Goal: Check status: Check status

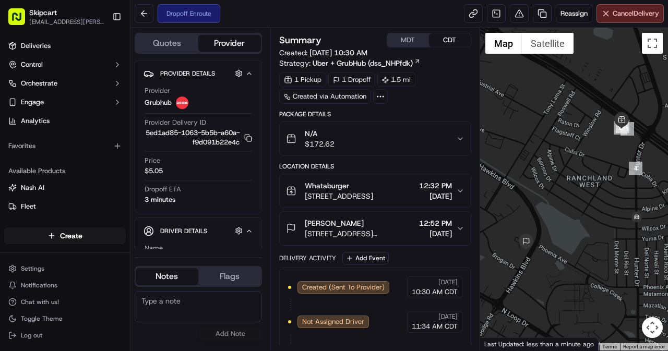
click at [433, 135] on div "N/A $172.62" at bounding box center [371, 138] width 170 height 21
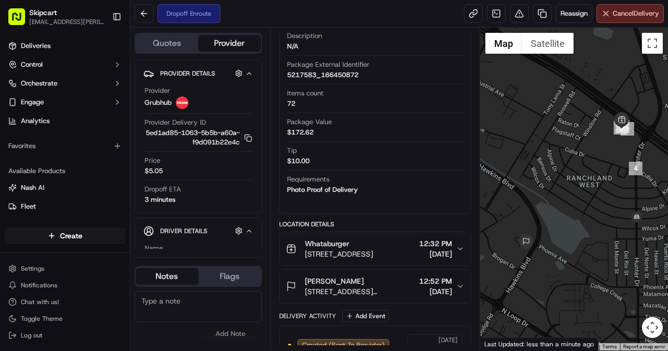
scroll to position [209, 0]
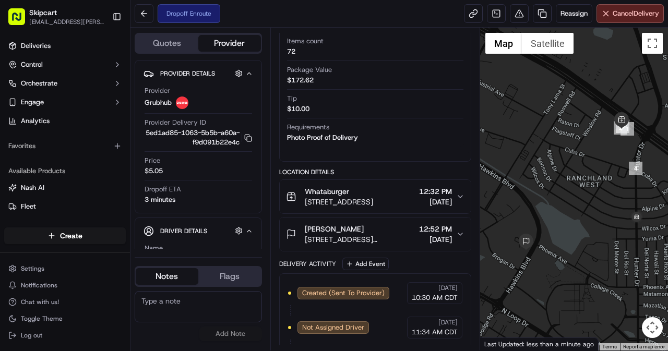
click at [457, 194] on icon "button" at bounding box center [460, 197] width 8 height 8
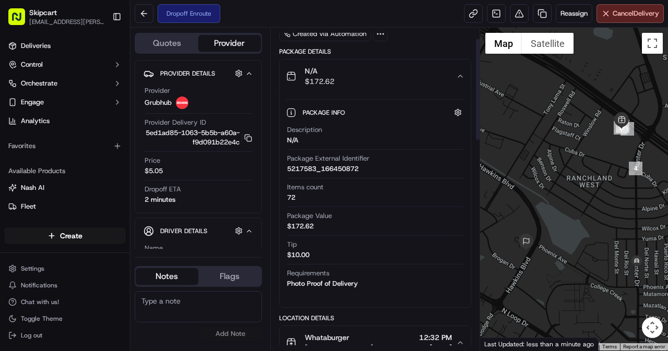
scroll to position [0, 0]
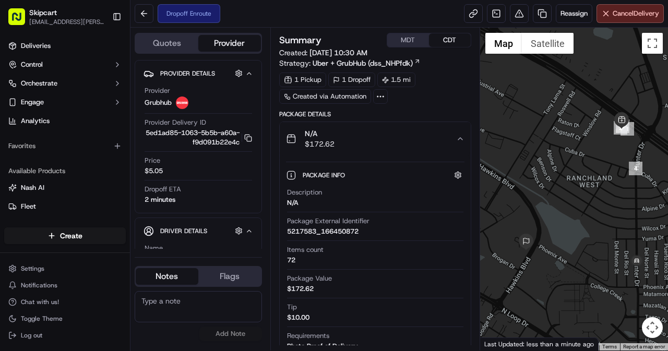
click at [333, 7] on div "Dropoff Enroute Reassign Cancel Delivery" at bounding box center [399, 14] width 538 height 28
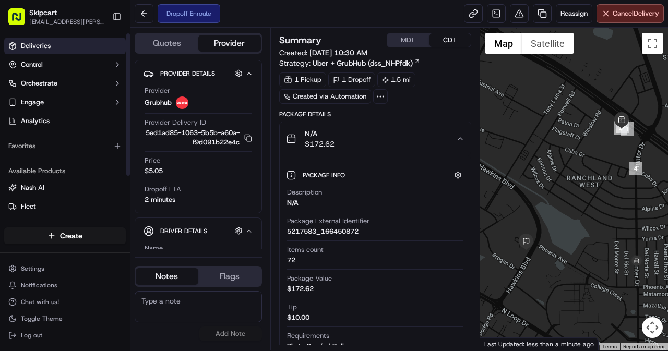
click at [29, 47] on span "Deliveries" at bounding box center [36, 45] width 30 height 9
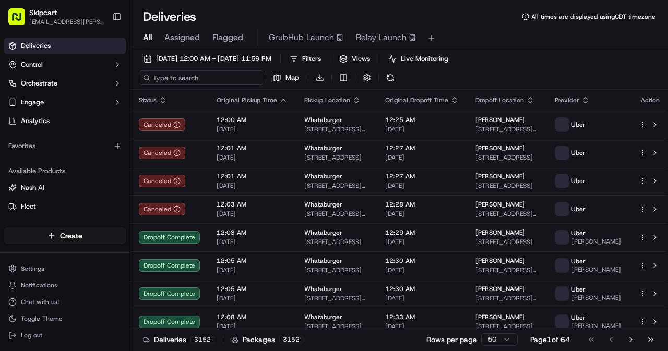
click at [191, 78] on input at bounding box center [201, 77] width 125 height 15
paste input "d7486c2c-78f5-41e1-9d8f-7e77a751c821"
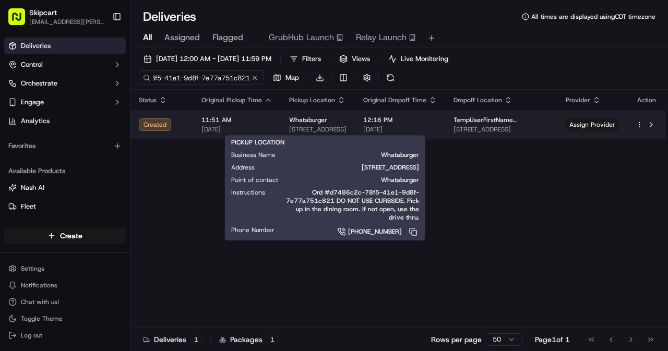
type input "d7486c2c-78f5-41e1-9d8f-7e77a751c821"
click at [329, 126] on span "214 E 9 Mile Rd, Pensacola, FL 32534, USA" at bounding box center [317, 129] width 57 height 8
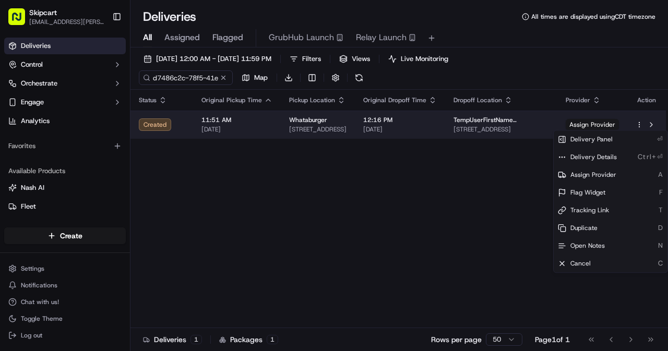
click at [642, 123] on html "Skipcart ramesh.kumhar@skipcart.com Toggle Sidebar Deliveries Control Orchestra…" at bounding box center [334, 175] width 668 height 351
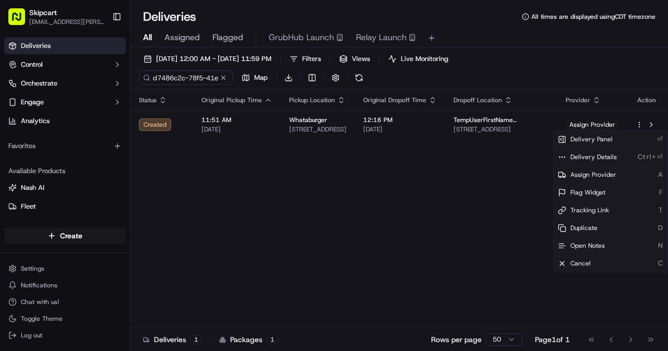
click at [479, 171] on html "Skipcart ramesh.kumhar@skipcart.com Toggle Sidebar Deliveries Control Orchestra…" at bounding box center [334, 175] width 668 height 351
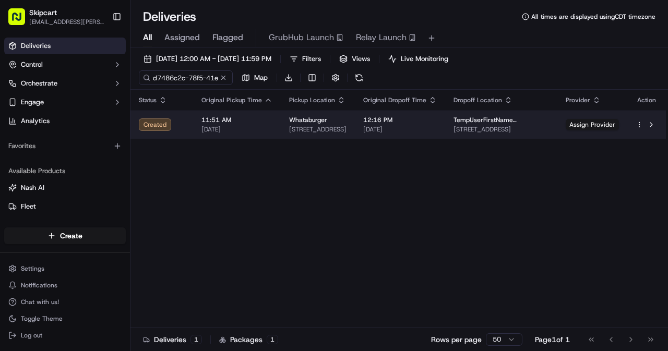
click at [481, 124] on div "TempUserFirstName TempUserLastName 9601 Bobwhite Terrace, Pensacola, FL 32514, …" at bounding box center [502, 125] width 96 height 18
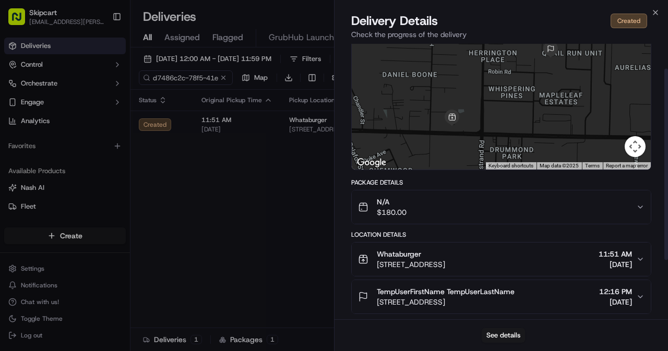
scroll to position [104, 0]
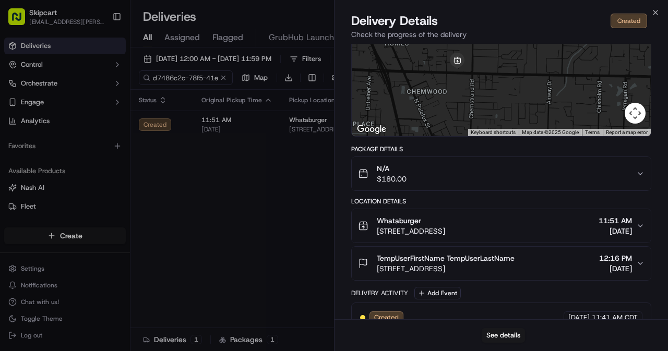
click at [629, 178] on div "N/A $180.00" at bounding box center [497, 173] width 278 height 21
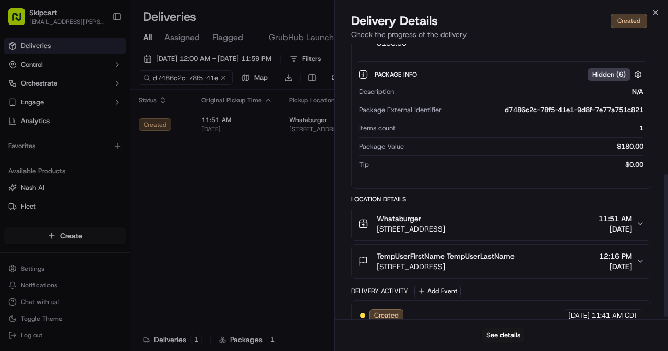
scroll to position [255, 0]
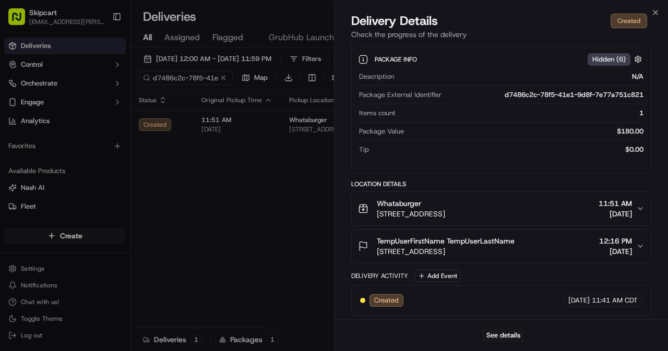
click at [641, 200] on button "Whataburger 214 E 9 Mile Rd, Pensacola, FL 32534, USA 11:51 AM 09/16/2025" at bounding box center [501, 208] width 299 height 33
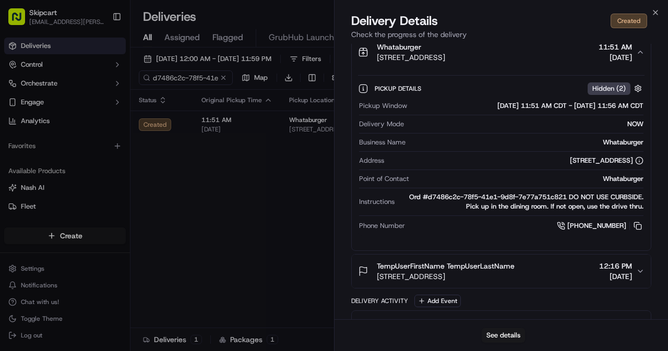
scroll to position [436, 0]
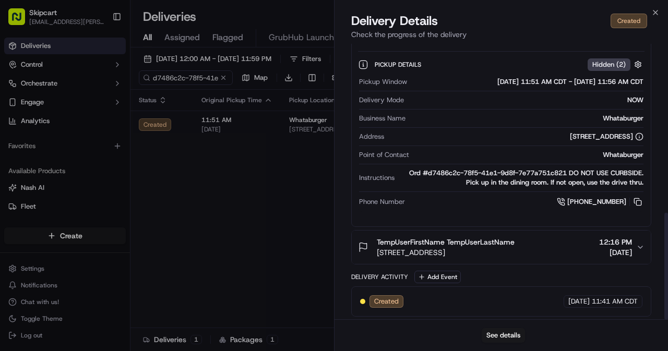
click at [635, 243] on div "TempUserFirstName TempUserLastName 9601 Bobwhite Terrace, Pensacola, FL 32514, …" at bounding box center [497, 247] width 278 height 21
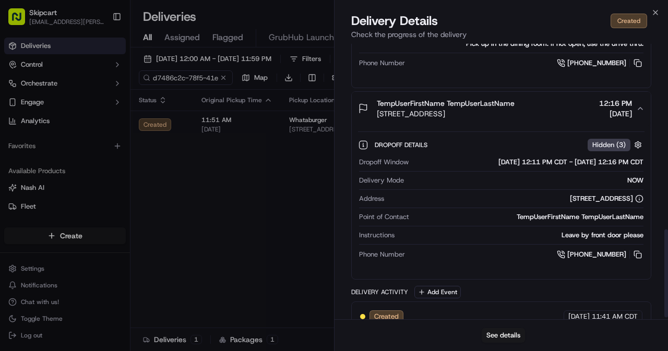
scroll to position [589, 0]
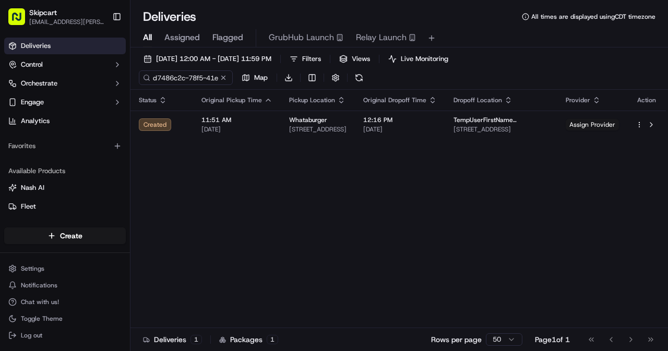
drag, startPoint x: 39, startPoint y: 268, endPoint x: 249, endPoint y: 288, distance: 211.8
click at [310, 290] on div "Status Original Pickup Time Pickup Location Original Dropoff Time Dropoff Locat…" at bounding box center [397, 218] width 535 height 257
click at [38, 273] on html "Skipcart ramesh.kumhar@skipcart.com Toggle Sidebar Deliveries Control Orchestra…" at bounding box center [334, 175] width 668 height 351
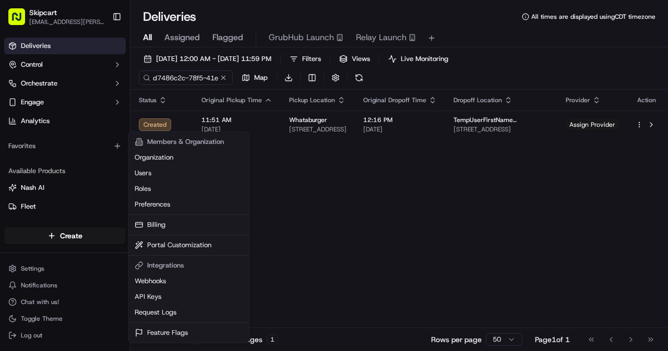
click at [346, 147] on html "Skipcart ramesh.kumhar@skipcart.com Toggle Sidebar Deliveries Control Orchestra…" at bounding box center [334, 175] width 668 height 351
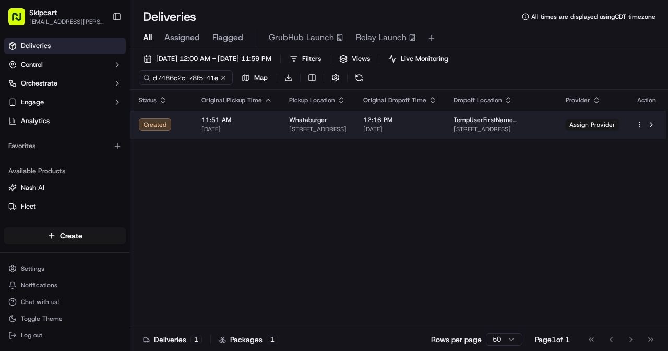
click at [204, 123] on span "11:51 AM" at bounding box center [236, 120] width 71 height 8
click at [596, 122] on span "Assign Provider" at bounding box center [592, 124] width 53 height 11
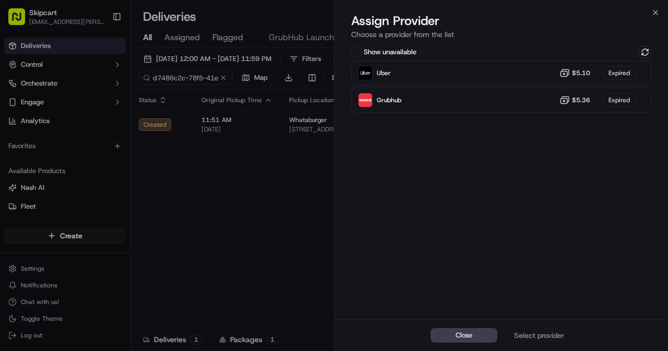
click at [528, 333] on div "Close Select provider" at bounding box center [501, 335] width 333 height 32
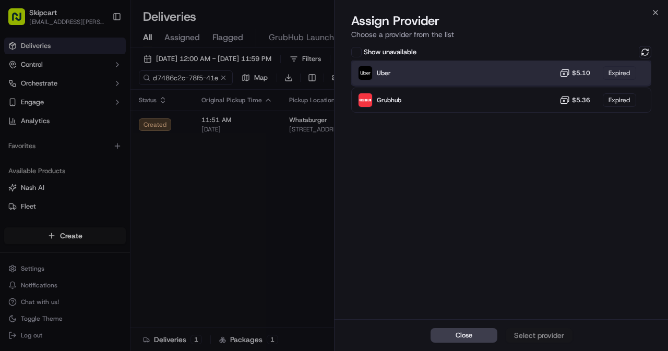
click at [431, 78] on div "Uber $5.10 Expired" at bounding box center [501, 73] width 300 height 25
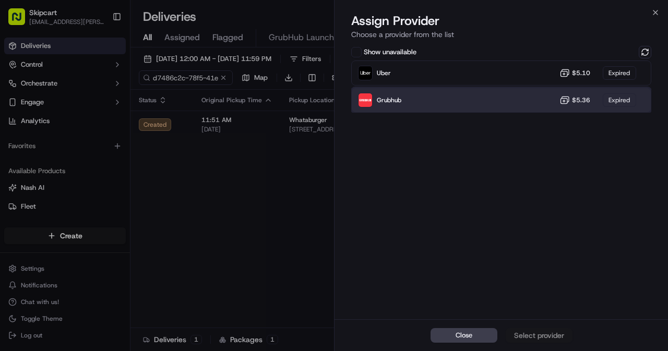
click at [444, 107] on div "Grubhub $5.36 Expired" at bounding box center [501, 100] width 300 height 25
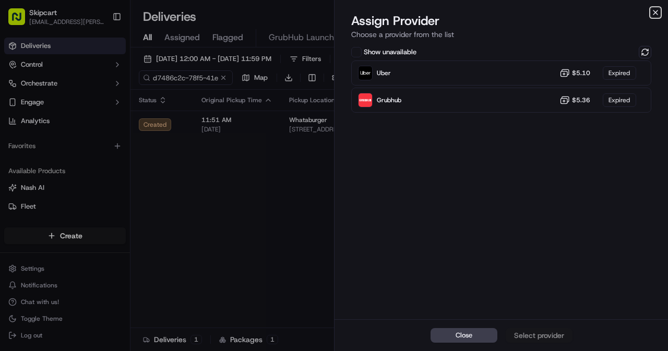
click at [656, 12] on icon "button" at bounding box center [655, 12] width 8 height 8
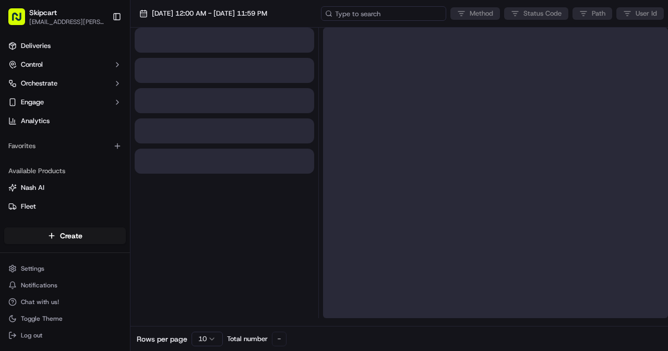
click at [378, 16] on input at bounding box center [383, 13] width 125 height 15
paste input "d7486c2c-78f5-41e1-9d8f-7e77a751c821"
type input "d7486c2c-78f5-41e1-9d8f-7e77a751c821"
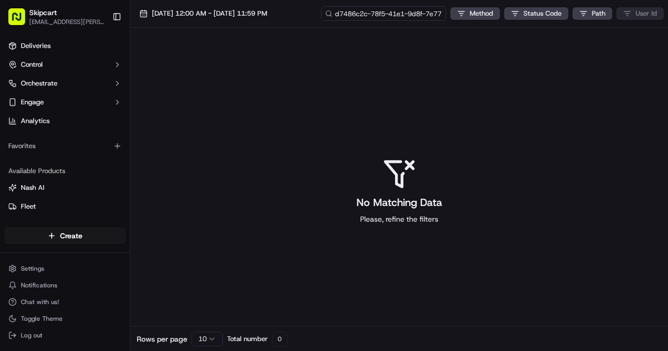
click at [404, 19] on input "d7486c2c-78f5-41e1-9d8f-7e77a751c821" at bounding box center [383, 13] width 125 height 15
type input "d7486c2c-78f5-41e1-9d8f-7e77a751c82"
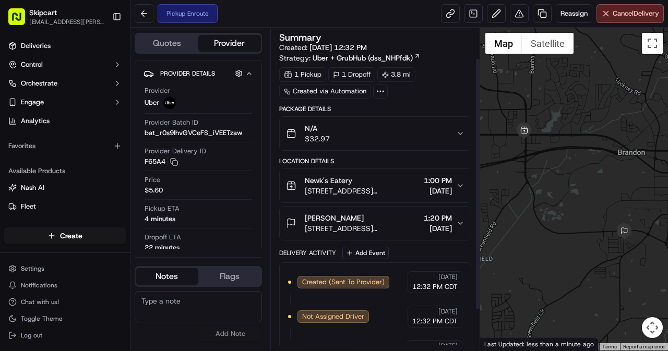
scroll to position [90, 0]
